Goal: Check status: Check status

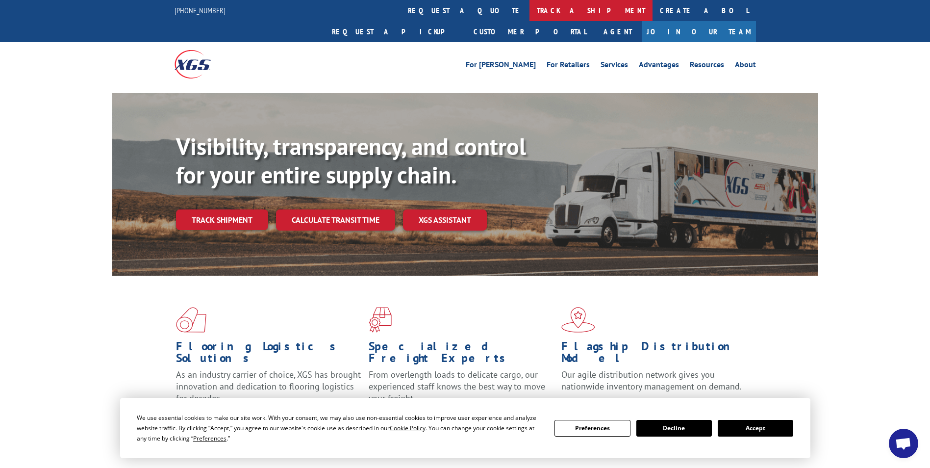
click at [530, 11] on link "track a shipment" at bounding box center [591, 10] width 123 height 21
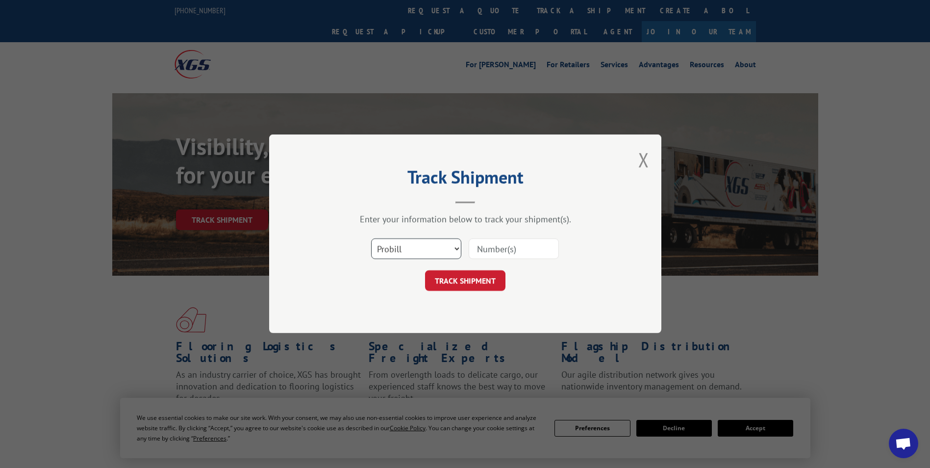
click at [447, 245] on select "Select category... Probill BOL PO" at bounding box center [416, 249] width 90 height 21
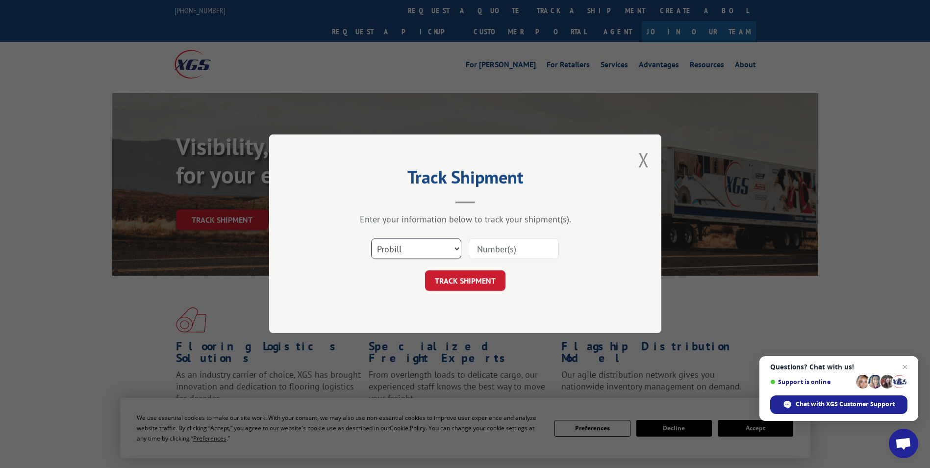
select select "bol"
click at [371, 239] on select "Select category... Probill BOL PO" at bounding box center [416, 249] width 90 height 21
click at [495, 244] on input at bounding box center [514, 249] width 90 height 21
type input "7055726"
click at [480, 283] on button "TRACK SHIPMENT" at bounding box center [465, 281] width 80 height 21
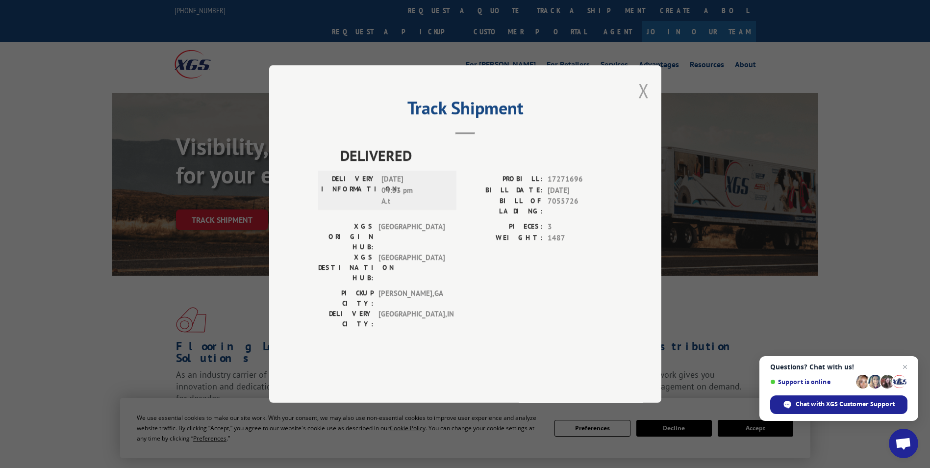
click at [643, 103] on button "Close modal" at bounding box center [644, 90] width 11 height 26
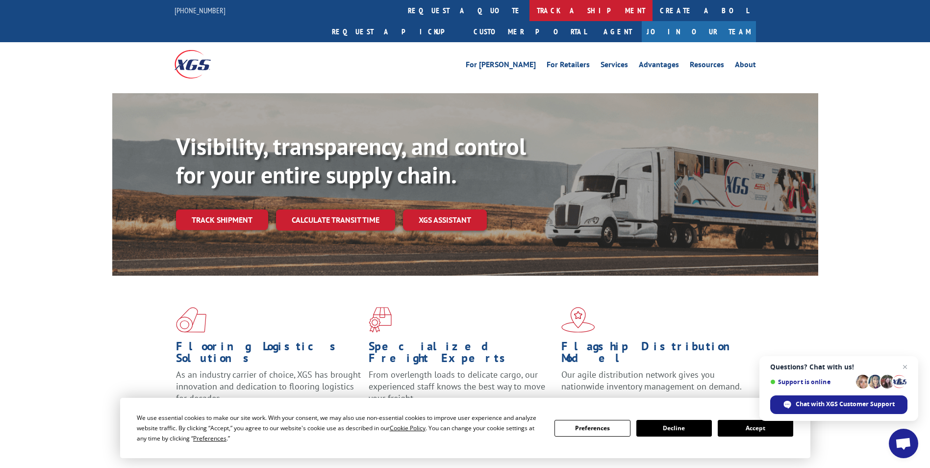
click at [530, 12] on link "track a shipment" at bounding box center [591, 10] width 123 height 21
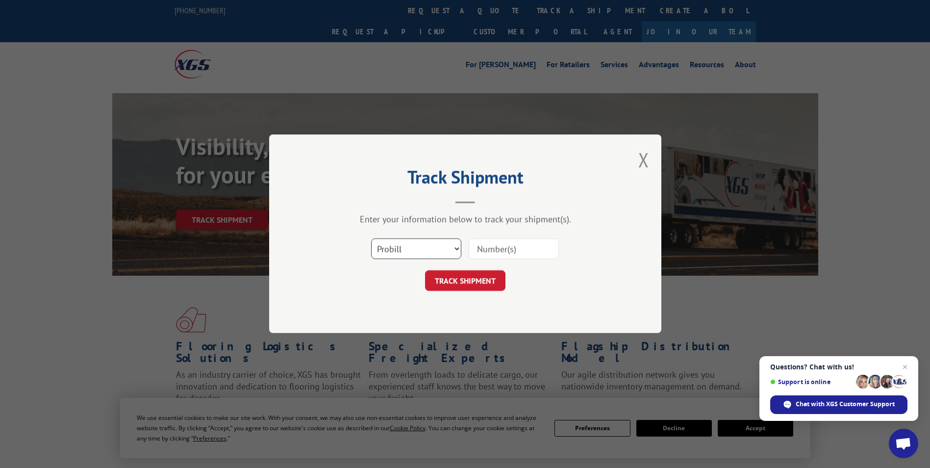
drag, startPoint x: 430, startPoint y: 251, endPoint x: 427, endPoint y: 256, distance: 5.0
click at [430, 251] on select "Select category... Probill BOL PO" at bounding box center [416, 249] width 90 height 21
select select "bol"
click at [371, 239] on select "Select category... Probill BOL PO" at bounding box center [416, 249] width 90 height 21
click at [489, 247] on input at bounding box center [514, 249] width 90 height 21
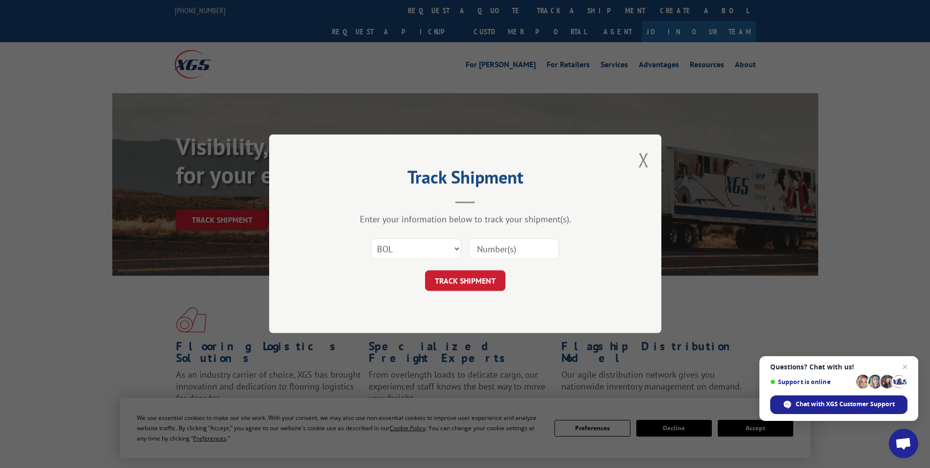
paste input "7083313"
type input "7083313"
click at [473, 282] on button "TRACK SHIPMENT" at bounding box center [465, 281] width 80 height 21
